Goal: Check status

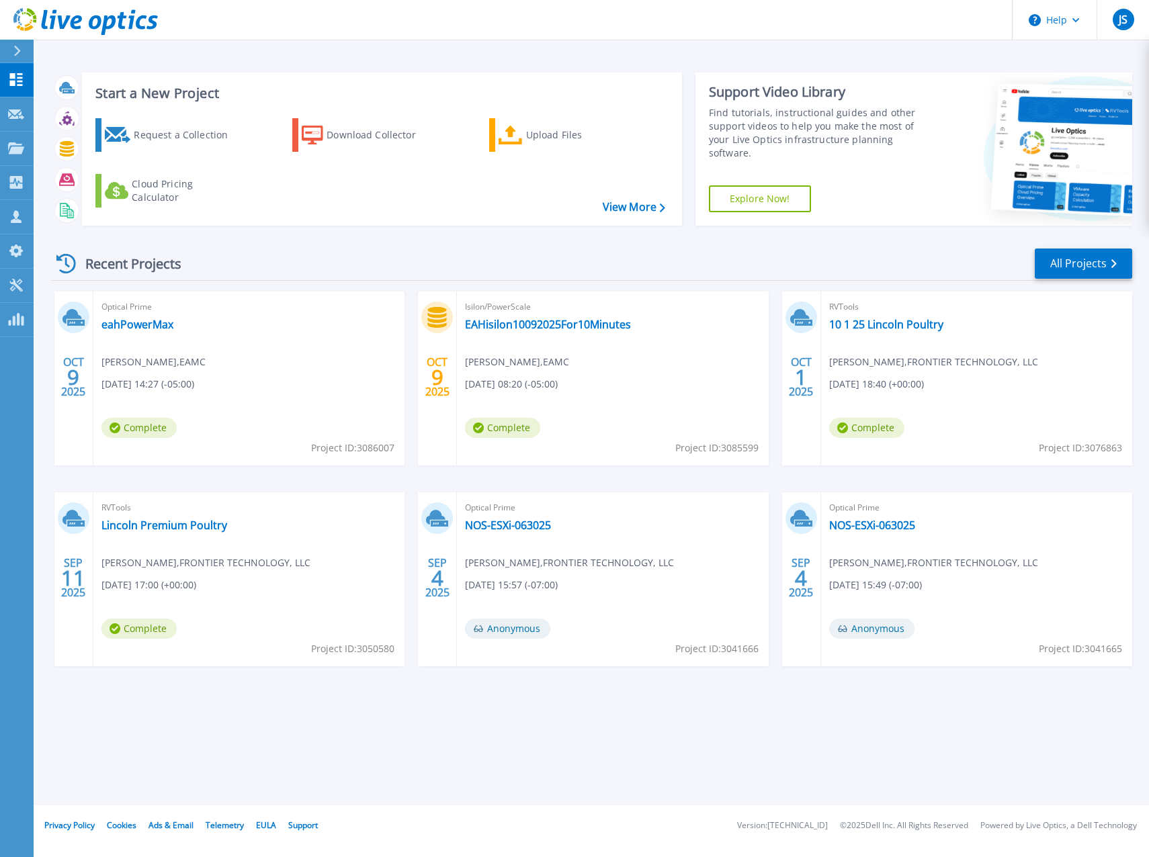
drag, startPoint x: 338, startPoint y: 659, endPoint x: 178, endPoint y: 598, distance: 171.2
click at [338, 659] on div "RVTools Lincoln Premium Poultry Jordan Swetland , FRONTIER TECHNOLOGY, LLC 09/1…" at bounding box center [248, 579] width 311 height 174
click at [120, 520] on link "Lincoln Premium Poultry" at bounding box center [164, 525] width 126 height 13
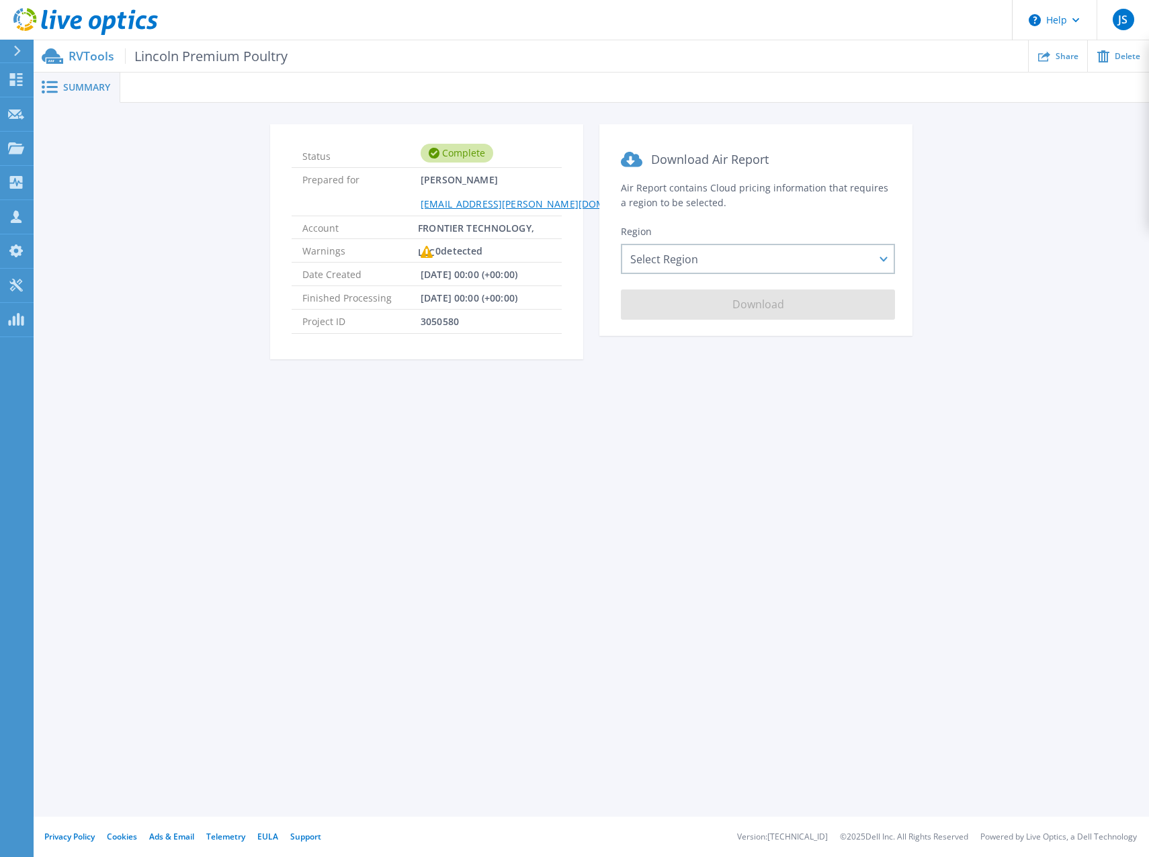
drag, startPoint x: 52, startPoint y: 54, endPoint x: 44, endPoint y: 54, distance: 7.4
click at [52, 54] on icon at bounding box center [53, 55] width 22 height 15
click at [20, 81] on icon at bounding box center [16, 79] width 13 height 13
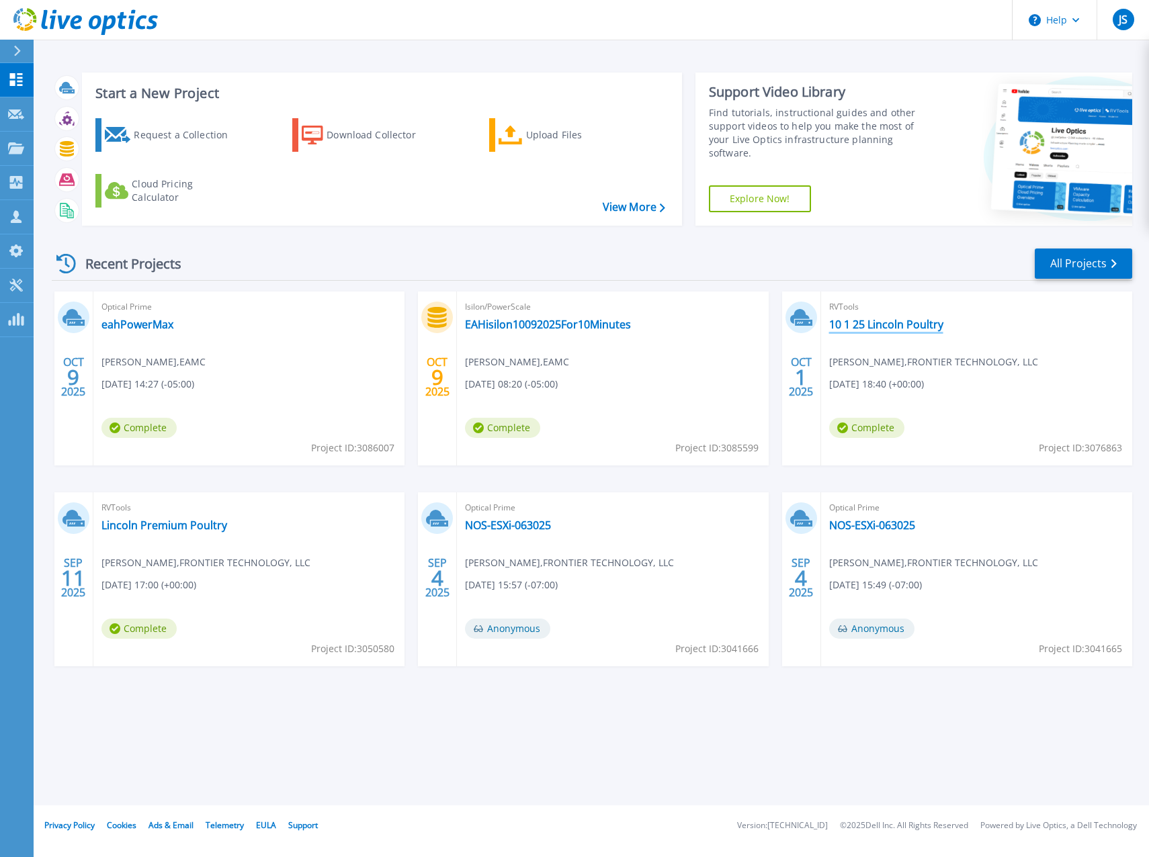
click at [857, 322] on link "10 1 25 Lincoln Poultry" at bounding box center [886, 324] width 114 height 13
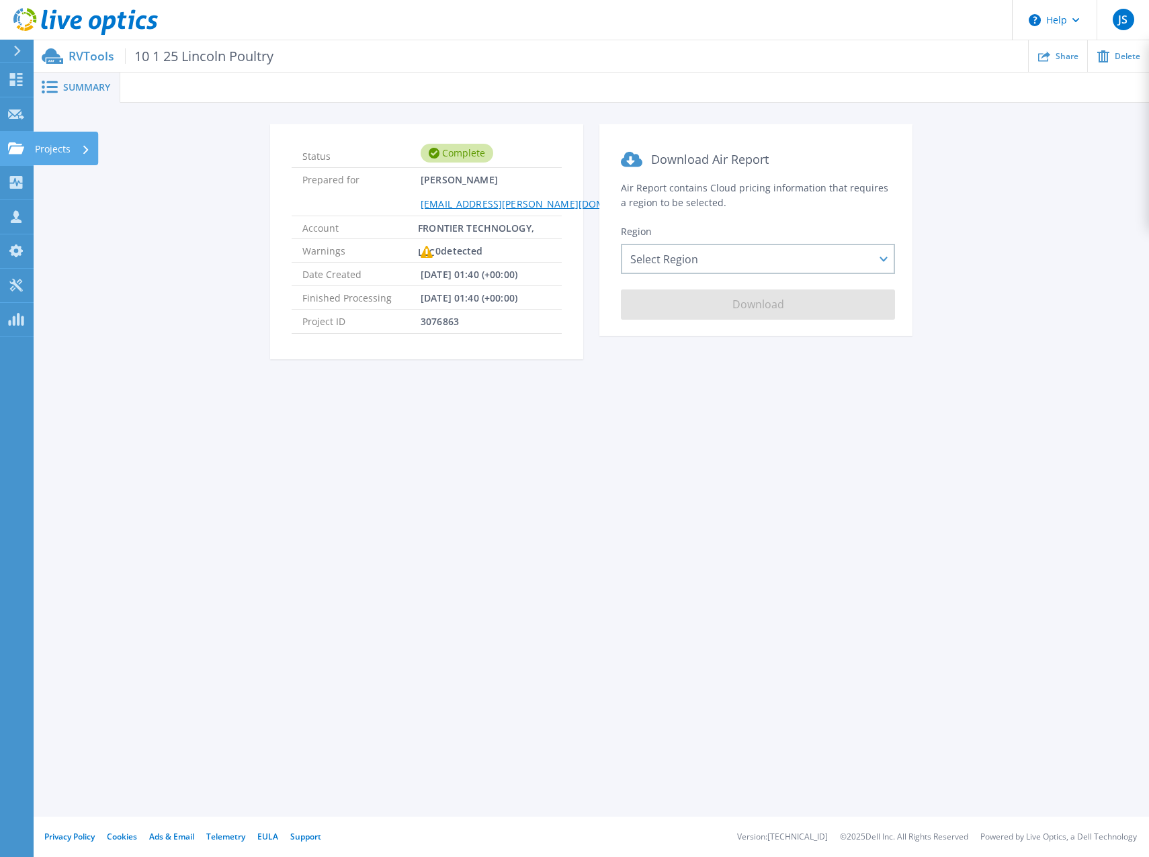
click at [9, 154] on icon at bounding box center [16, 147] width 16 height 11
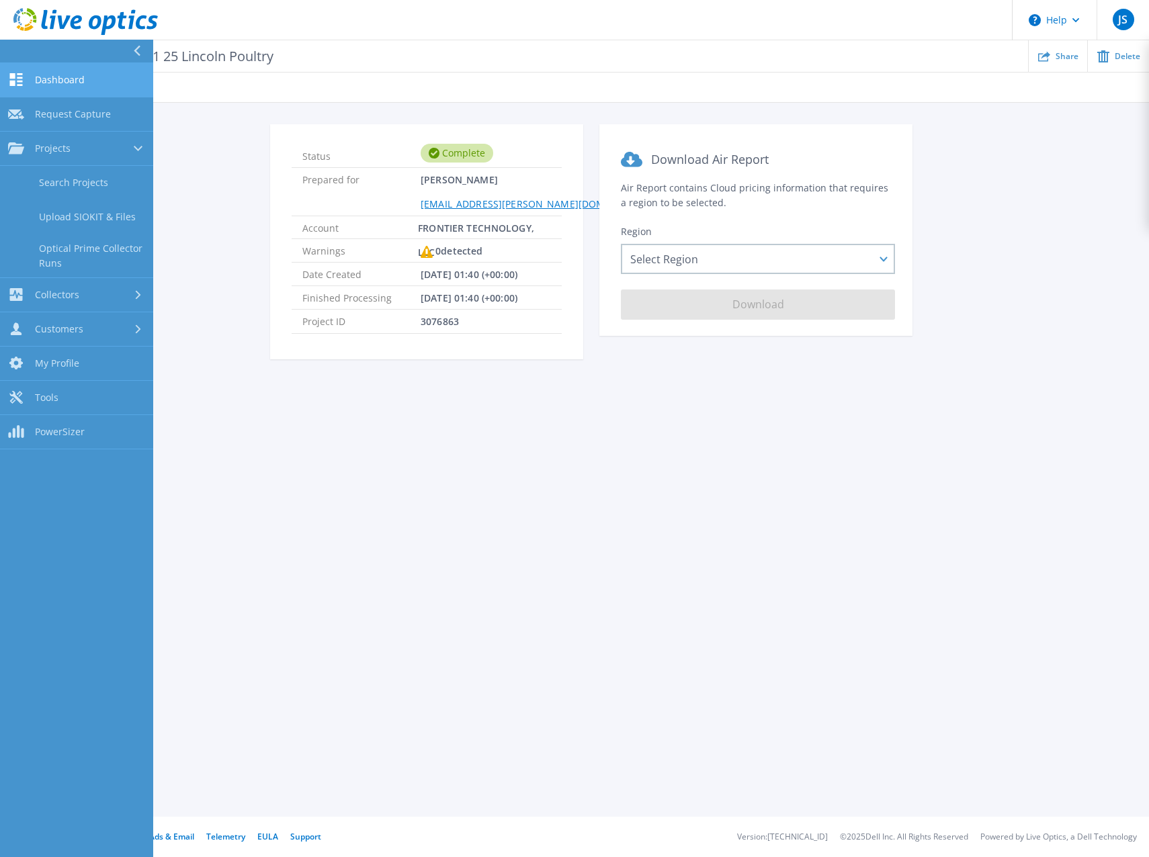
click at [75, 86] on link "Dashboard Dashboard" at bounding box center [76, 80] width 153 height 34
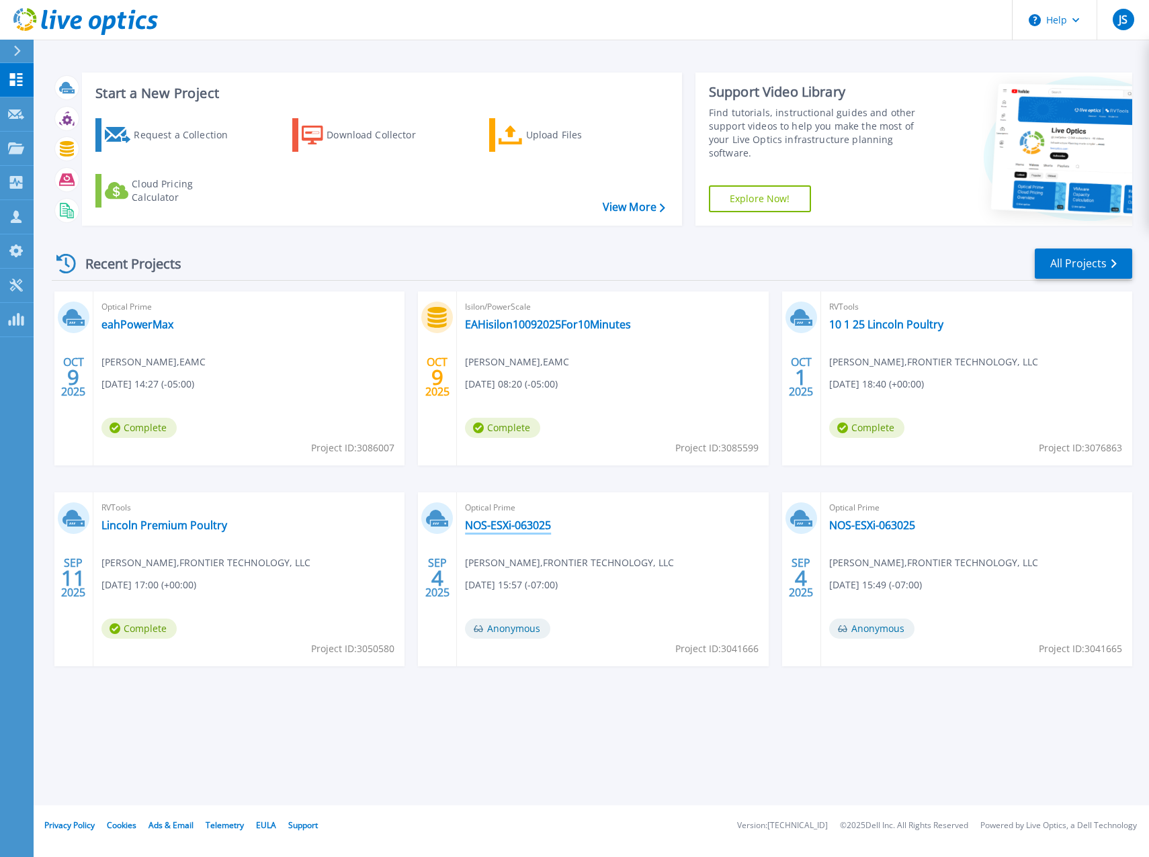
click at [522, 522] on link "NOS-ESXi-063025" at bounding box center [508, 525] width 86 height 13
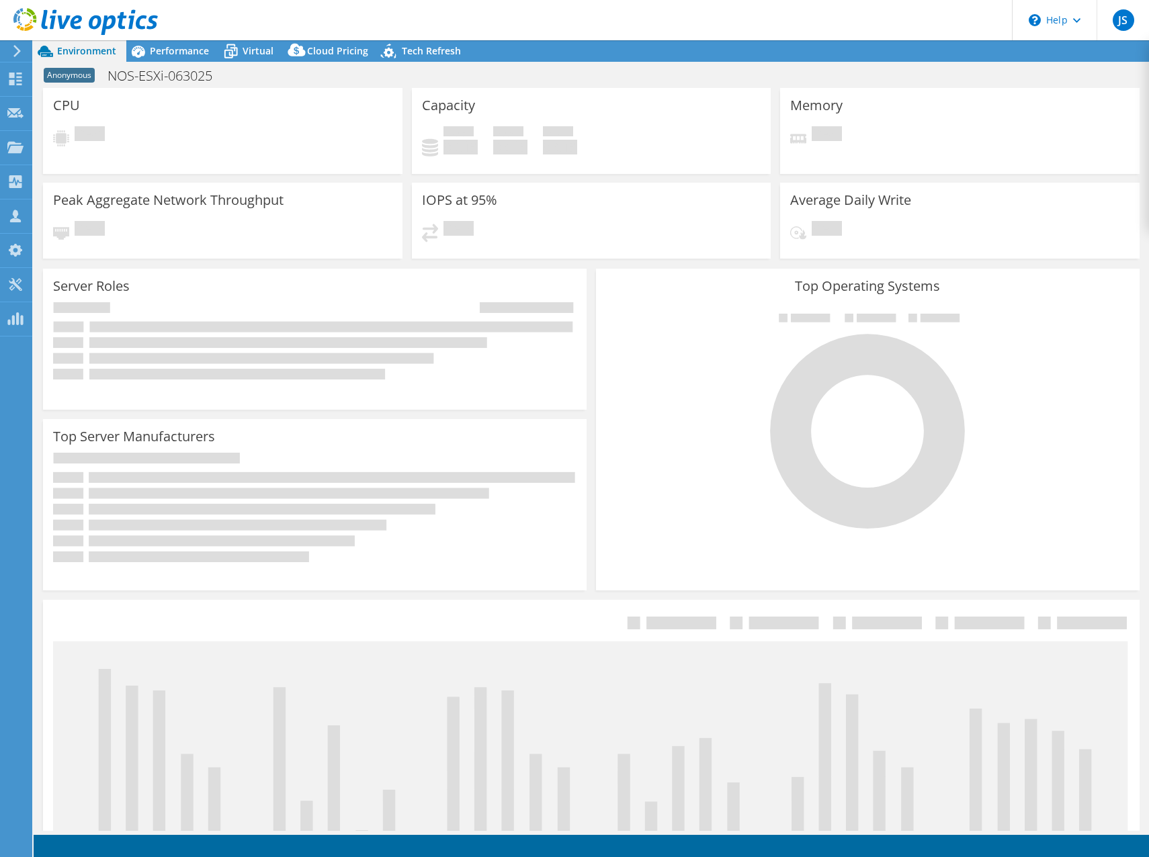
select select "USWest"
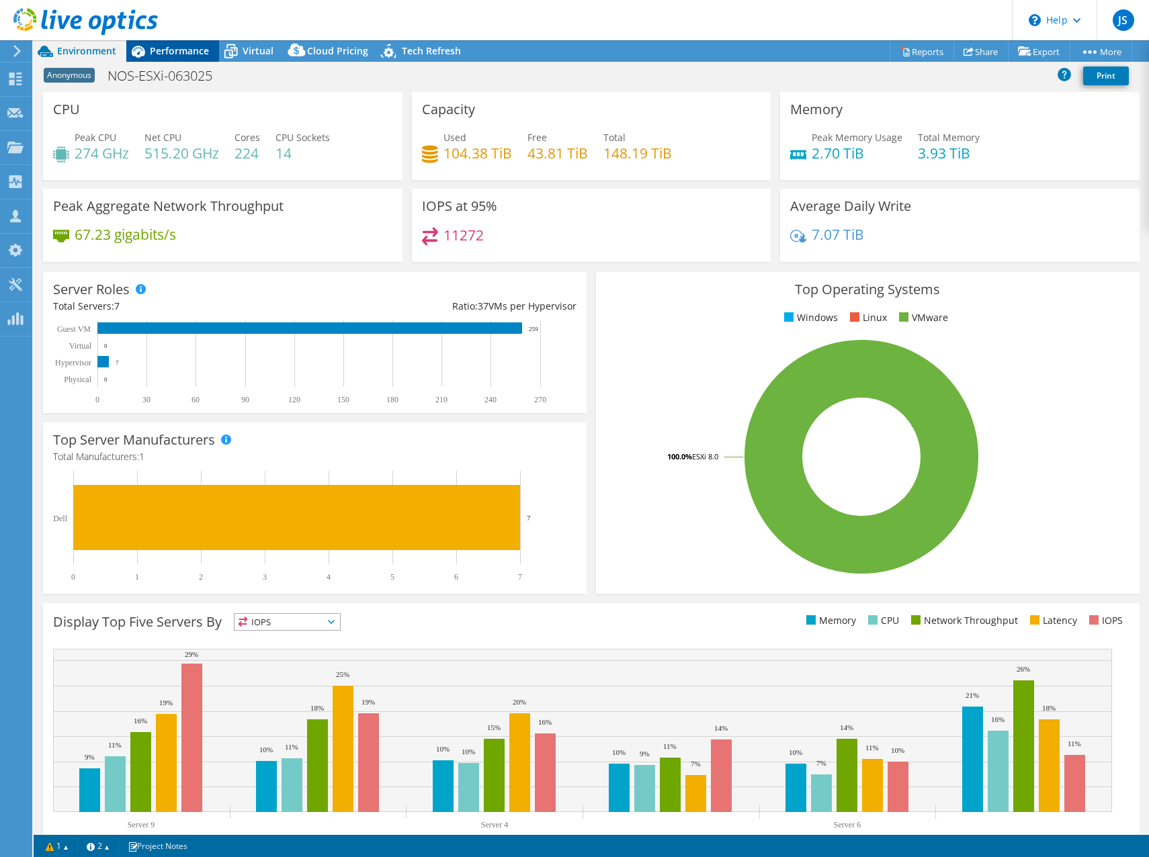
click at [168, 48] on span "Performance" at bounding box center [179, 50] width 59 height 13
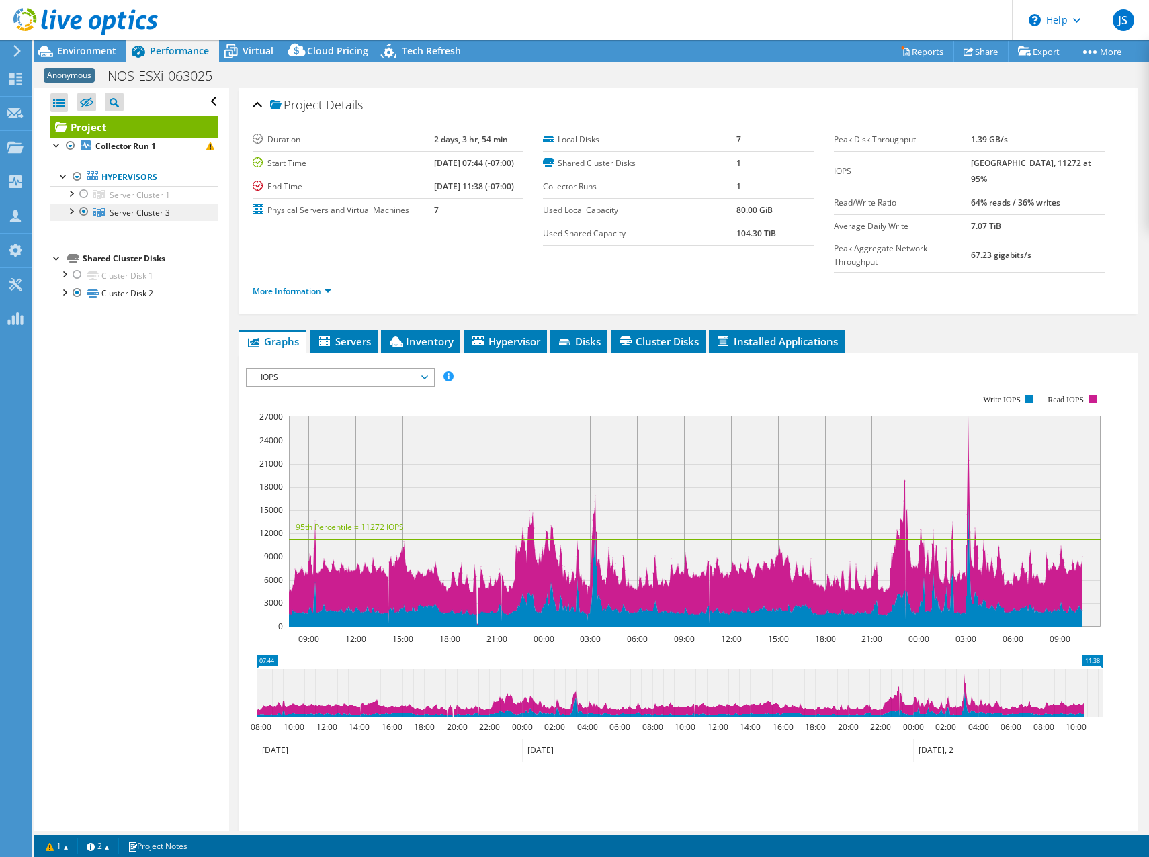
click at [109, 211] on link "Server Cluster 3" at bounding box center [134, 212] width 168 height 17
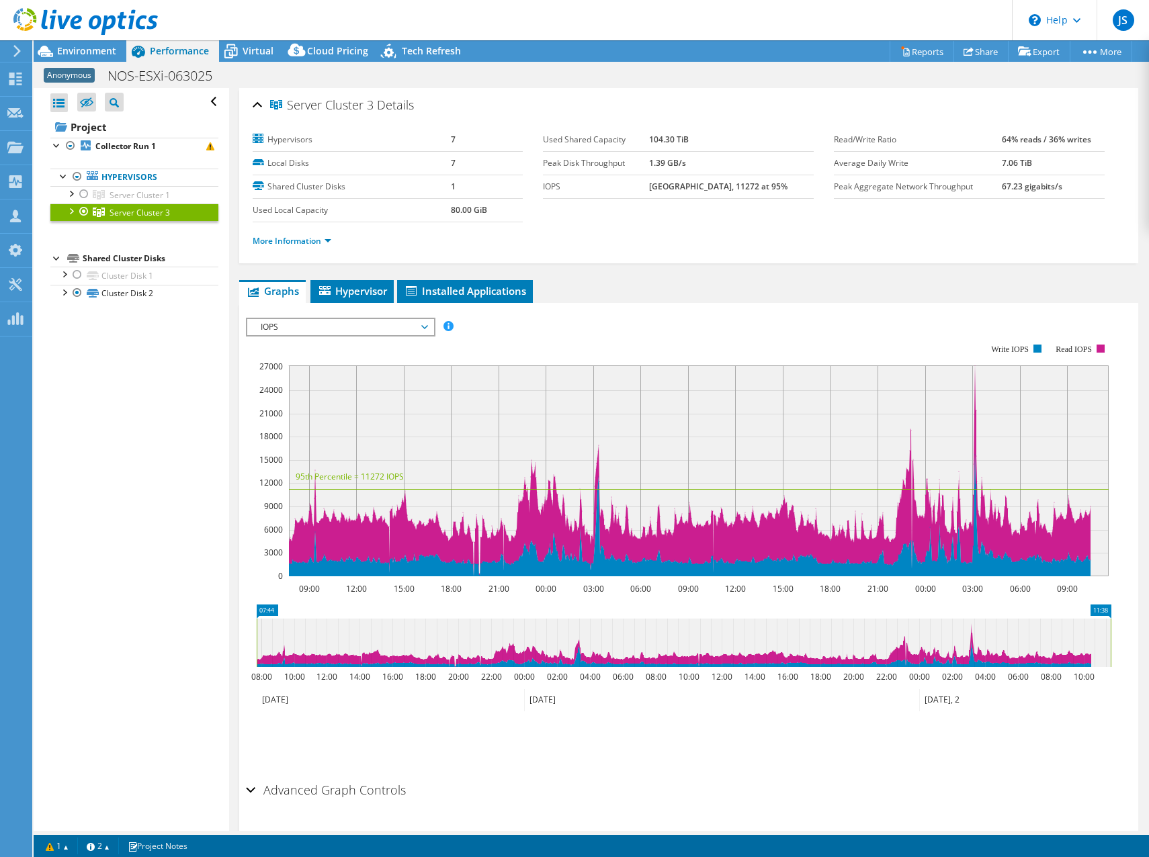
click at [71, 210] on div at bounding box center [70, 210] width 13 height 13
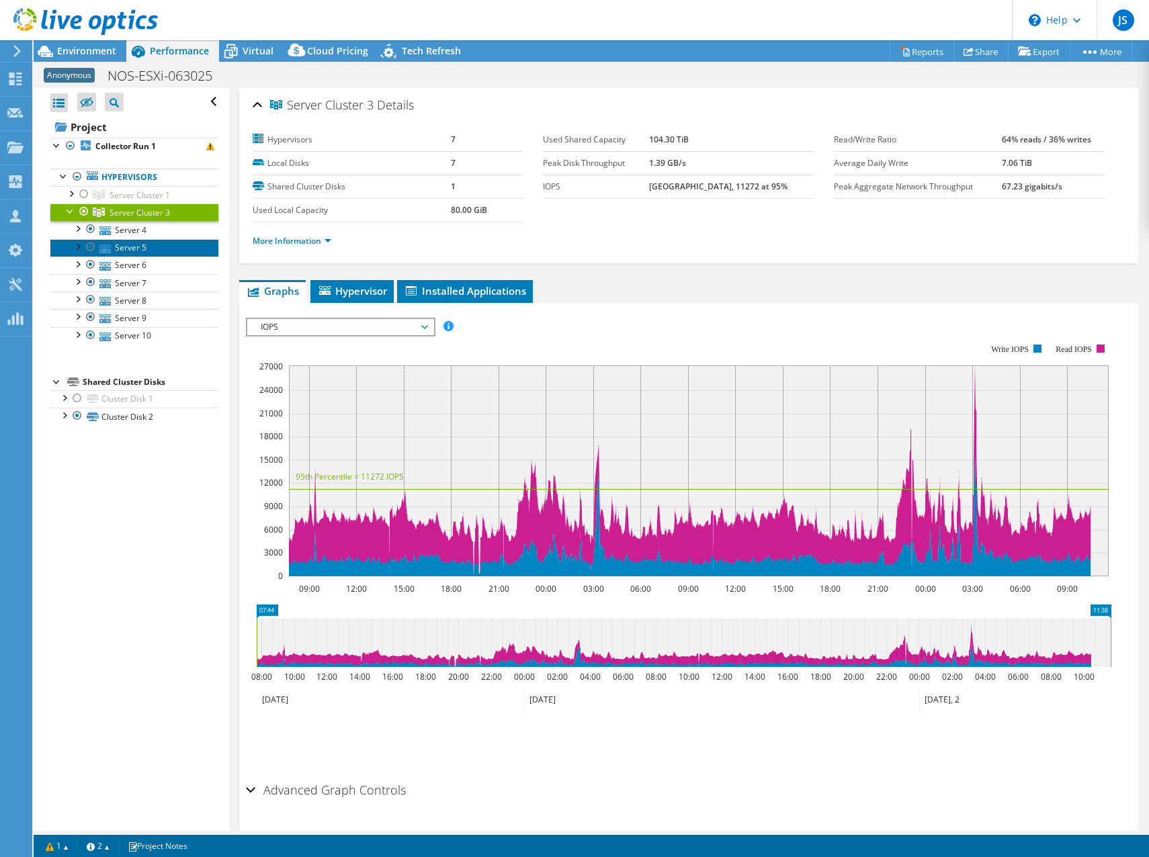
click at [110, 245] on icon at bounding box center [104, 249] width 11 height 9
